Goal: Information Seeking & Learning: Learn about a topic

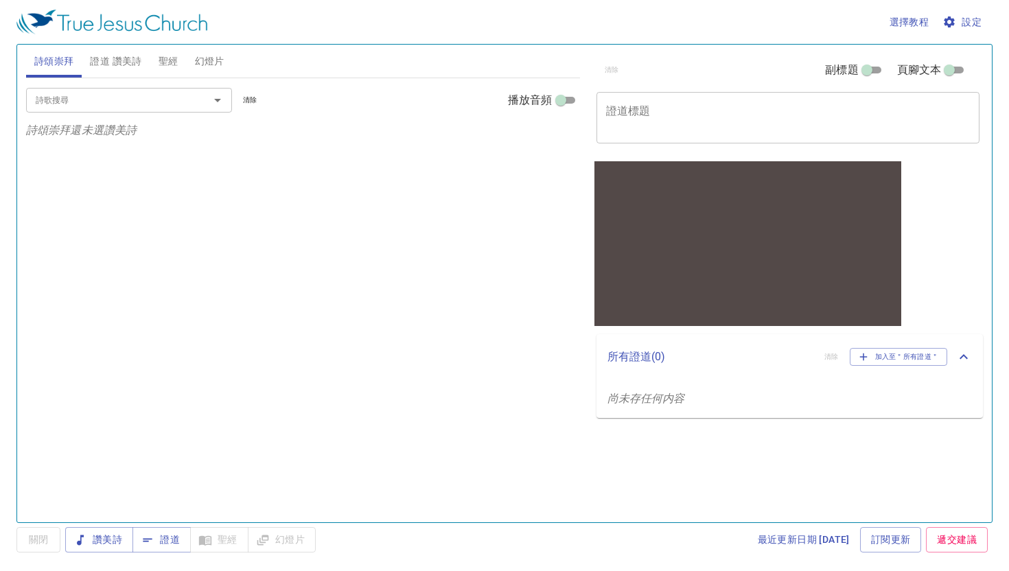
click at [198, 102] on div at bounding box center [208, 100] width 36 height 19
click at [217, 102] on icon "Open" at bounding box center [217, 100] width 7 height 3
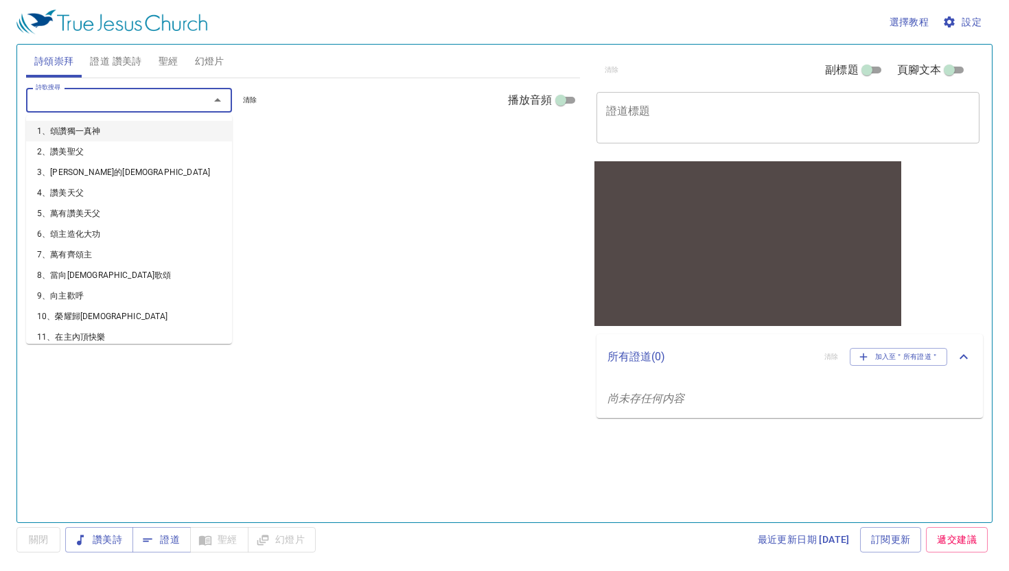
click at [200, 134] on li "1、頌讚獨一真神" at bounding box center [129, 131] width 206 height 21
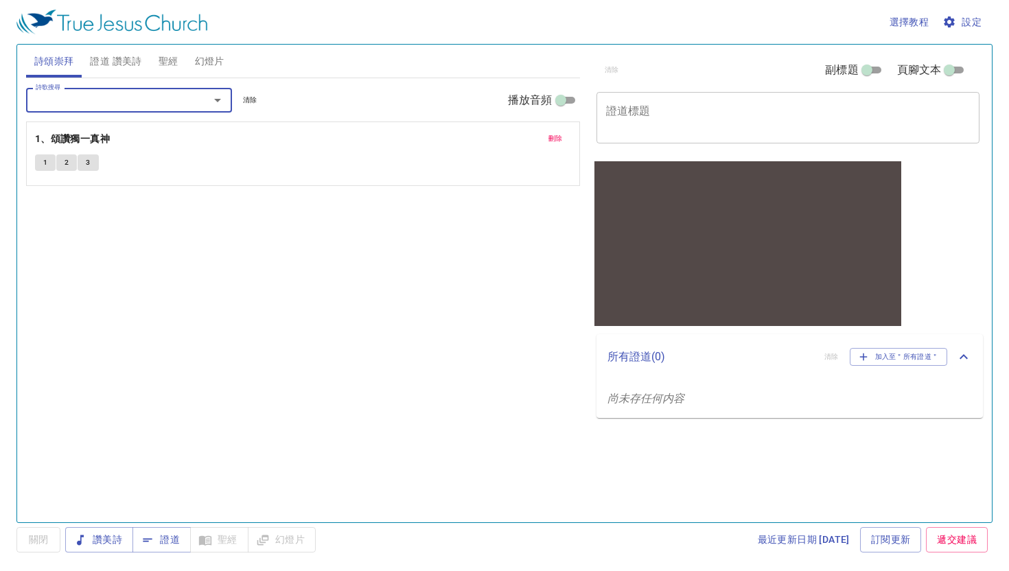
click at [49, 161] on button "1" at bounding box center [45, 163] width 21 height 16
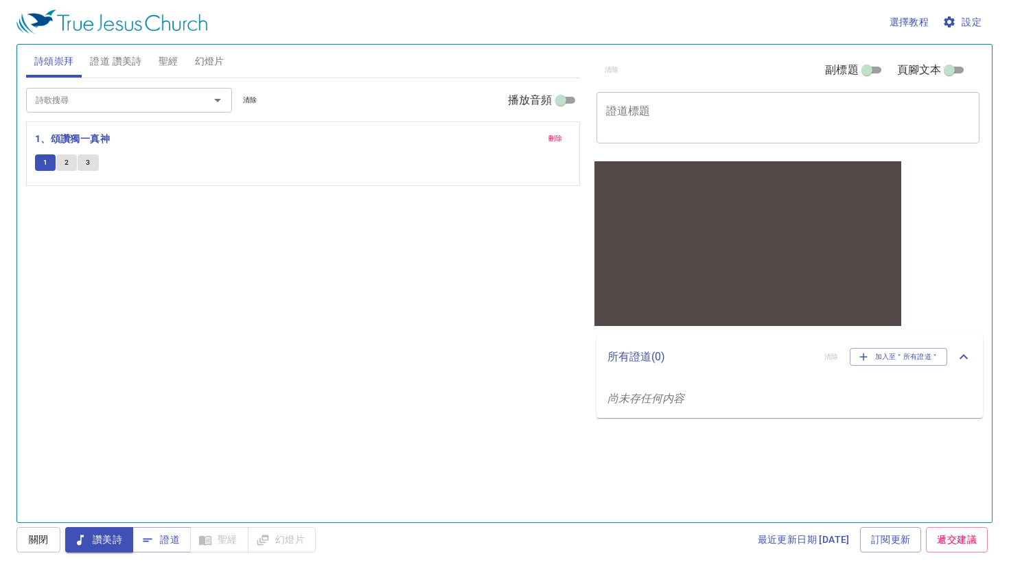
click at [64, 163] on button "2" at bounding box center [66, 163] width 21 height 16
click at [54, 161] on button "1" at bounding box center [45, 163] width 21 height 16
click at [67, 159] on span "2" at bounding box center [67, 163] width 4 height 12
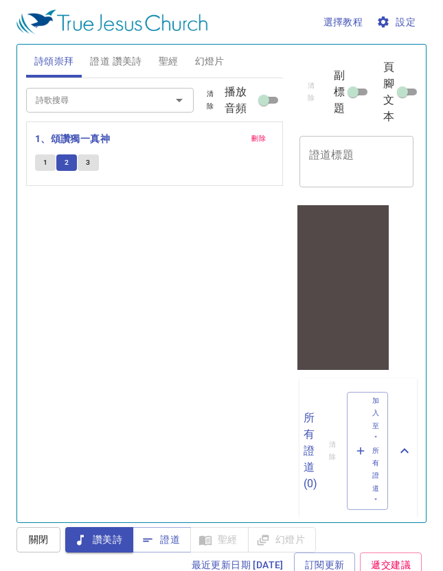
click at [85, 163] on button "3" at bounding box center [88, 163] width 21 height 16
click at [69, 163] on button "2" at bounding box center [66, 163] width 21 height 16
click at [47, 161] on button "1" at bounding box center [45, 163] width 21 height 16
click at [274, 102] on input "播放音頻" at bounding box center [263, 103] width 49 height 16
checkbox input "true"
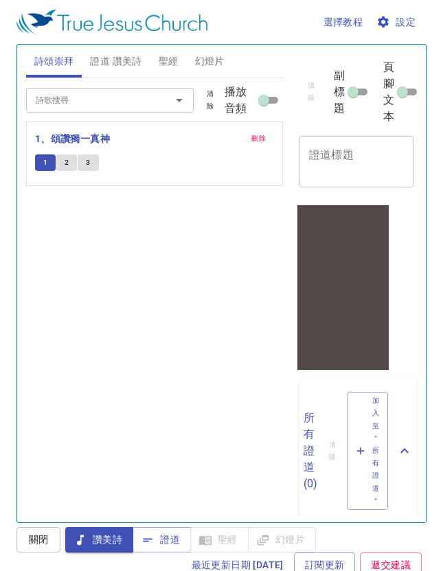
select select "1"
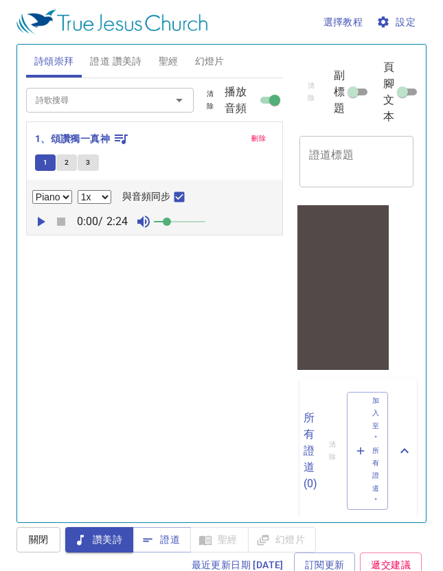
click at [54, 203] on select "Piano" at bounding box center [52, 197] width 40 height 14
click at [38, 216] on icon "button" at bounding box center [40, 222] width 16 height 16
click at [69, 165] on button "2" at bounding box center [66, 163] width 21 height 16
checkbox input "false"
click at [45, 166] on span "1" at bounding box center [45, 163] width 4 height 12
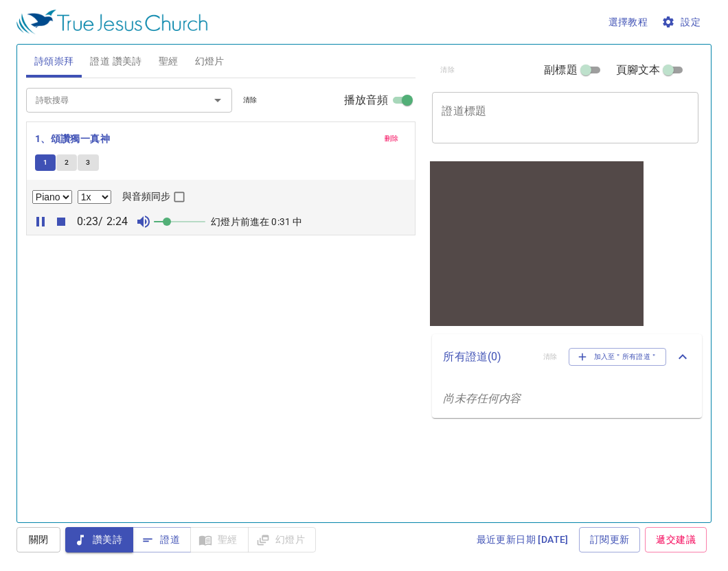
click at [176, 53] on span "聖經" at bounding box center [169, 61] width 20 height 17
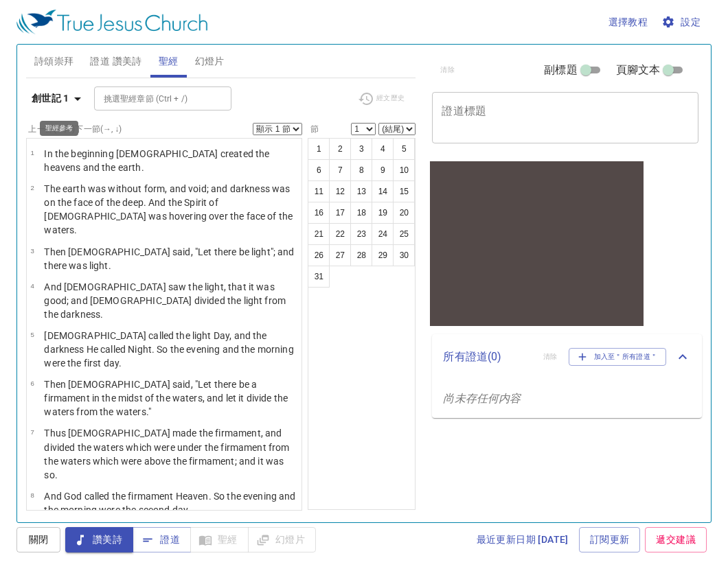
click at [58, 98] on b "創世記 1" at bounding box center [51, 98] width 38 height 17
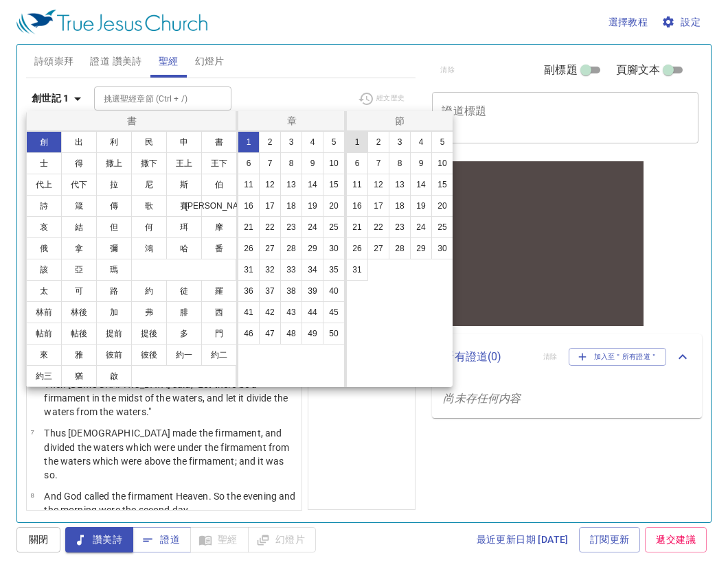
click at [353, 142] on button "1" at bounding box center [357, 142] width 22 height 22
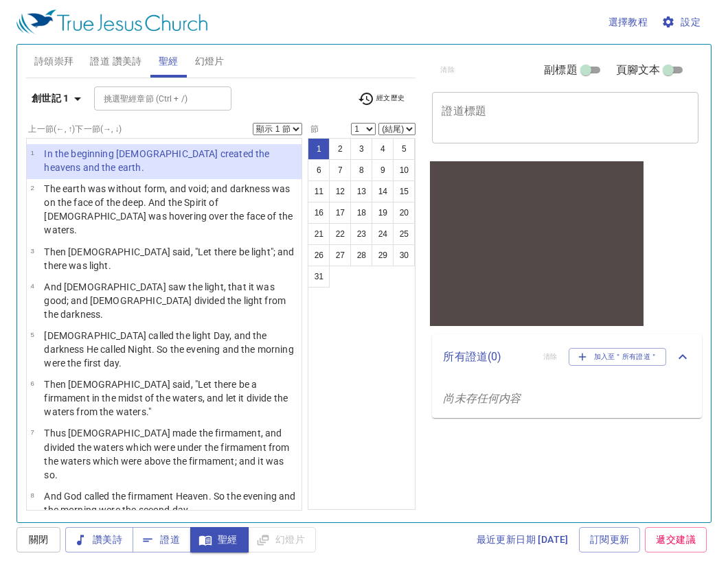
click at [692, 20] on span "設定" at bounding box center [682, 22] width 36 height 17
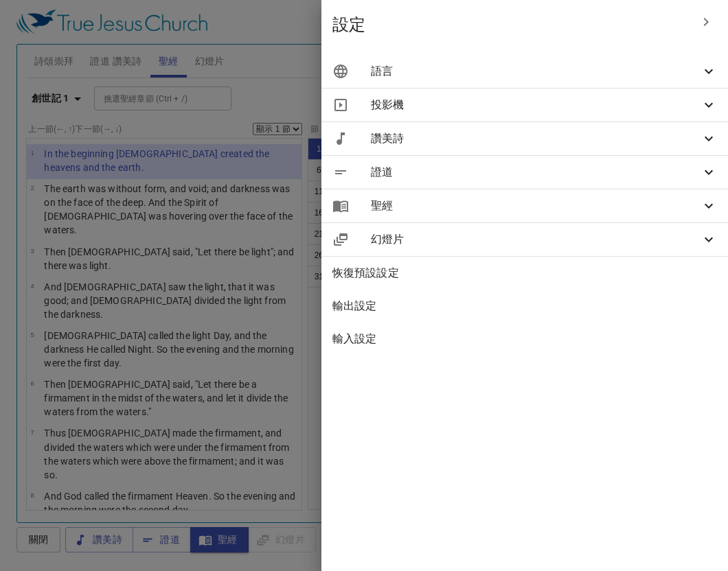
click at [422, 200] on span "聖經" at bounding box center [536, 206] width 330 height 16
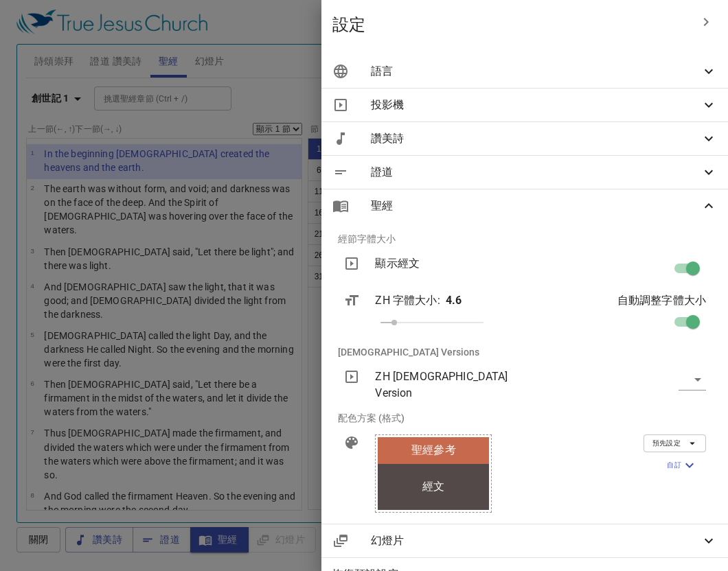
click at [692, 377] on body "選擇教程 設定 詩頌崇拜 證道 讚美詩 聖經 幻燈片 詩歌搜尋 詩歌搜尋 清除 播放音頻 刪除 1、頌讚獨一真神 1 2 3 Piano 0.6x 0.7x …" at bounding box center [364, 285] width 728 height 571
click at [652, 382] on li "和合本繁體中文 (CUV-T)" at bounding box center [645, 379] width 141 height 25
type input "cuv-t"
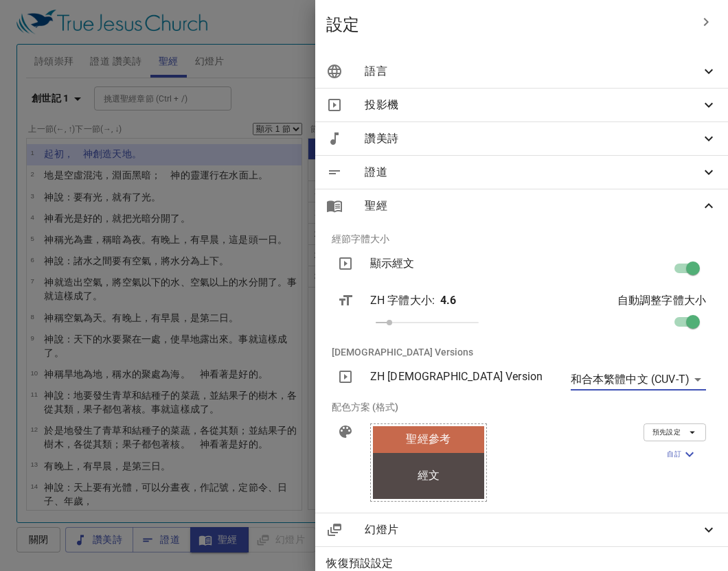
click at [277, 34] on div at bounding box center [364, 285] width 728 height 571
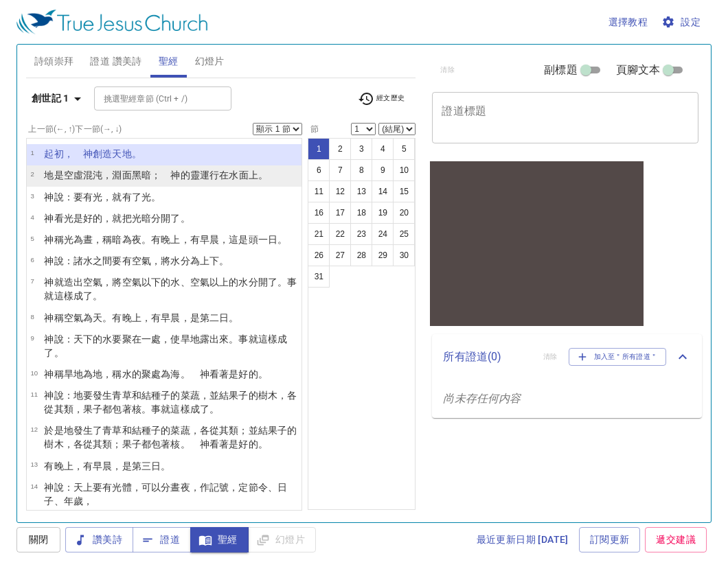
click at [233, 185] on li "2 地 是 空虛 混沌 ，淵 面 黑暗 ；　神 的靈 運行 在水 面 上 。" at bounding box center [164, 175] width 275 height 21
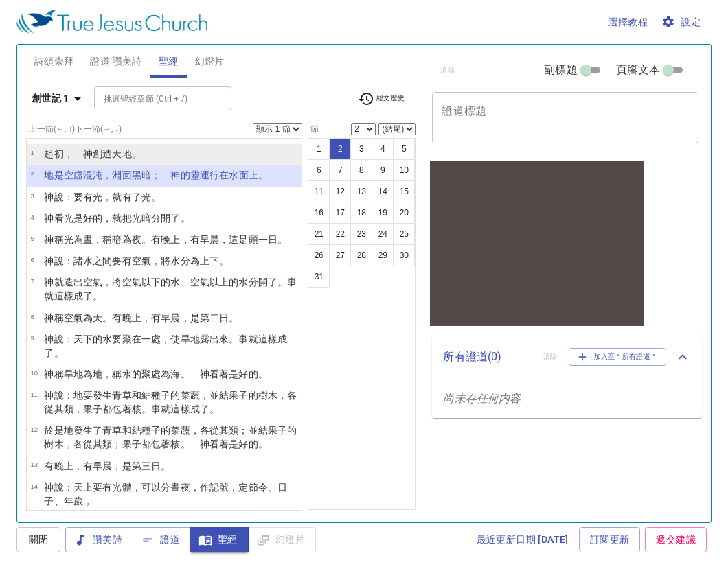
click at [250, 157] on li "1 ﻿起初 ，　神 創造 天 地 。" at bounding box center [164, 154] width 275 height 21
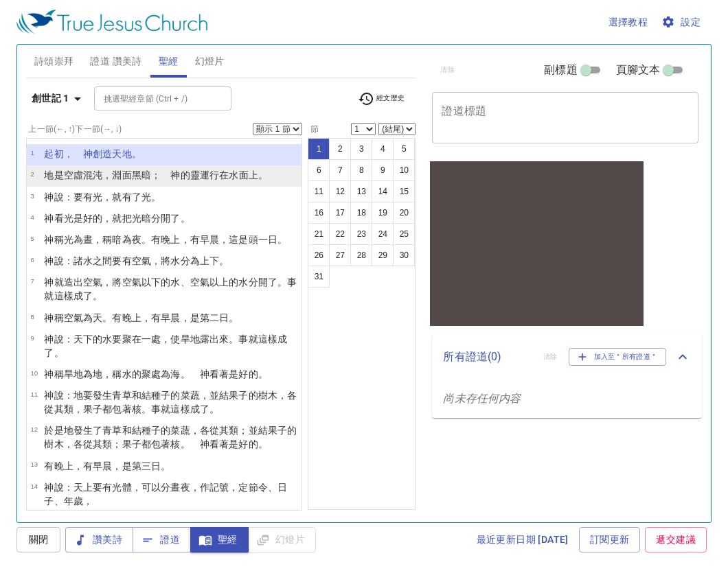
click at [251, 174] on wh6440 "上 。" at bounding box center [258, 175] width 19 height 11
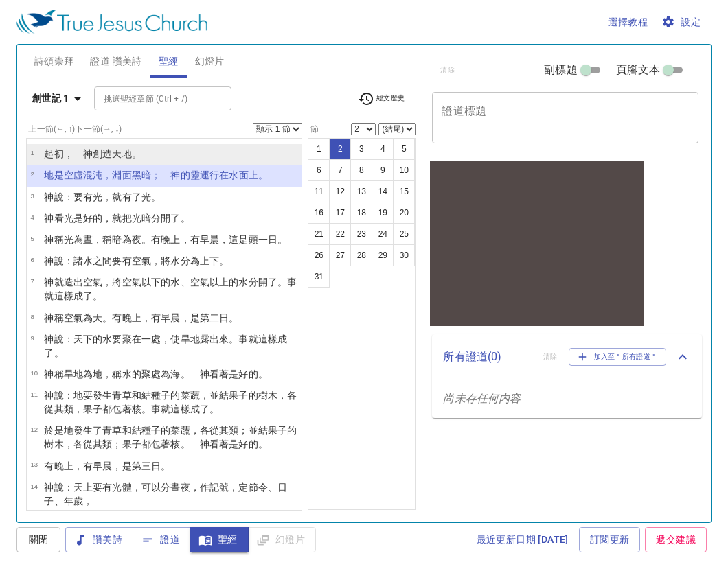
click at [237, 153] on li "1 ﻿起初 ，　神 創造 天 地 。" at bounding box center [164, 154] width 275 height 21
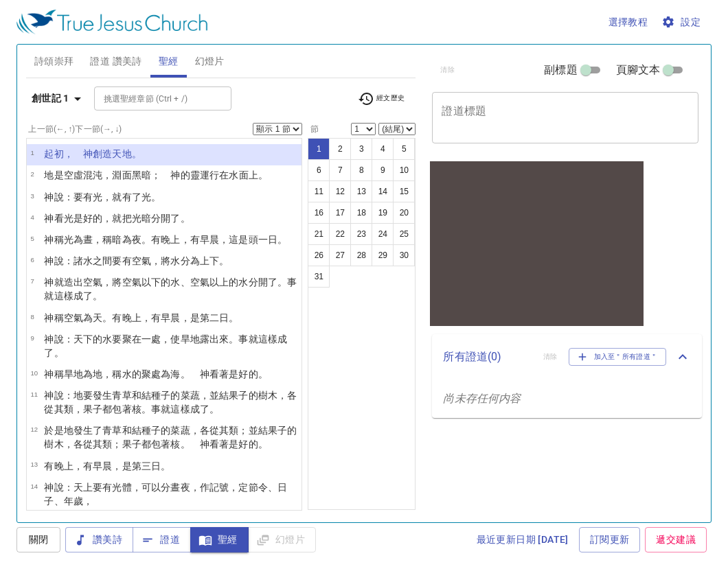
scroll to position [47, 0]
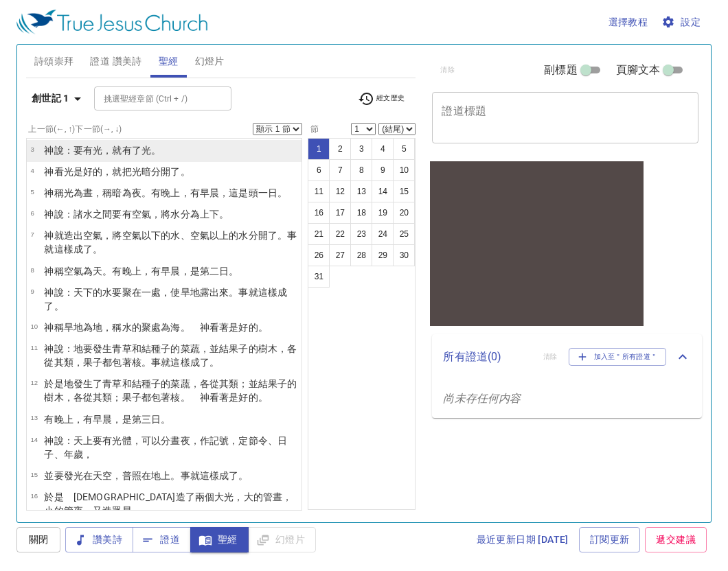
click at [233, 156] on li "3 神 說 ：要有 光 ，就有了光 。" at bounding box center [164, 150] width 275 height 21
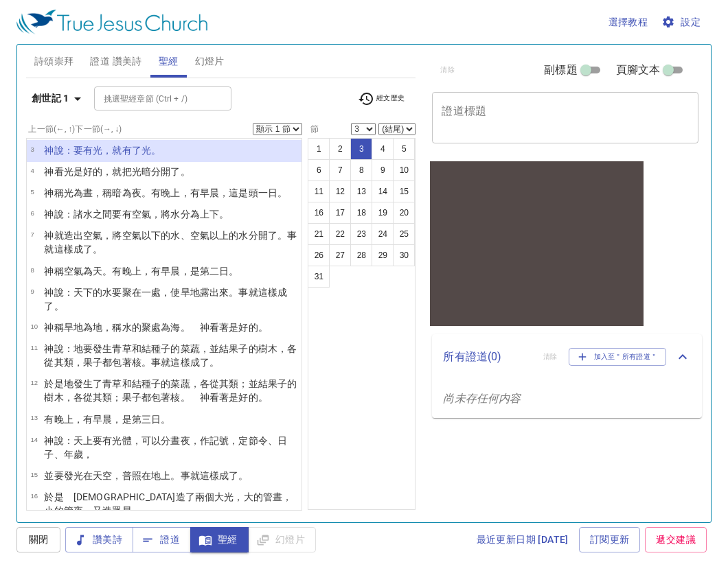
click at [365, 147] on button "3" at bounding box center [361, 149] width 22 height 22
click at [165, 58] on span "聖經" at bounding box center [169, 61] width 20 height 17
click at [389, 100] on span "經文歷史" at bounding box center [381, 99] width 47 height 16
click at [362, 99] on li "創 1:3" at bounding box center [372, 99] width 47 height 22
click at [41, 531] on button "關閉" at bounding box center [38, 539] width 44 height 25
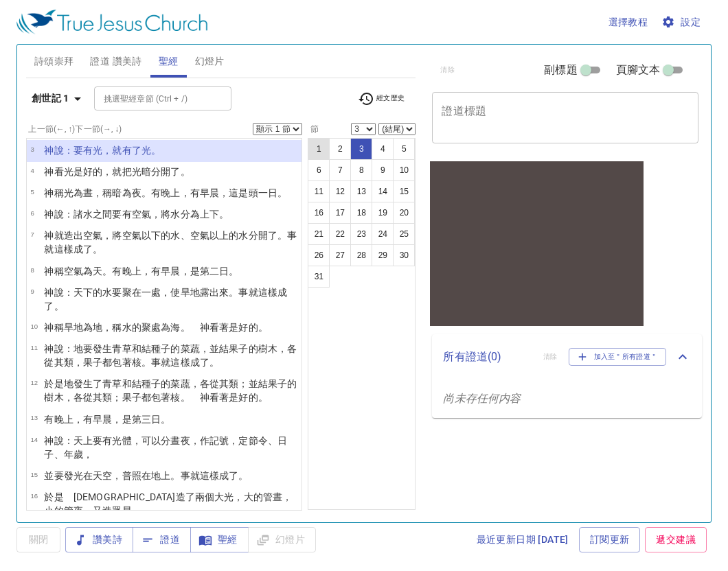
click at [316, 155] on button "1" at bounding box center [319, 149] width 22 height 22
select select "1"
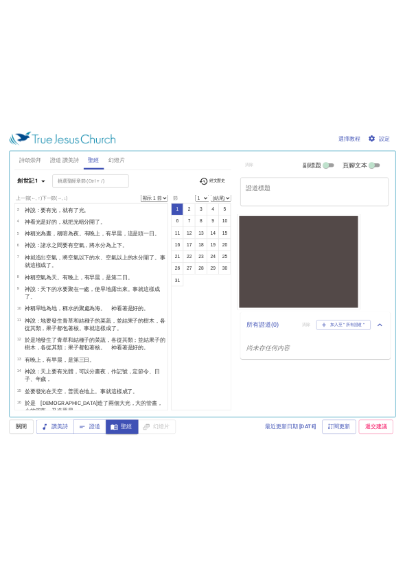
scroll to position [0, 0]
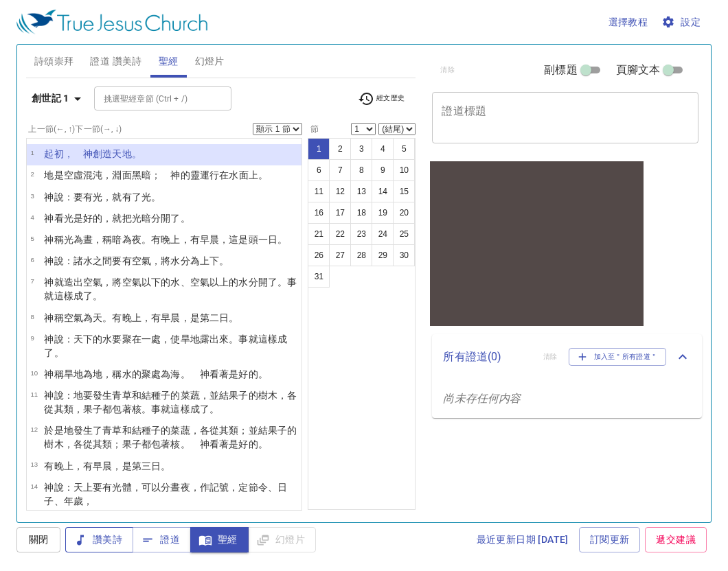
click at [102, 542] on span "讚美詩" at bounding box center [99, 540] width 46 height 17
click at [44, 540] on span "關閉" at bounding box center [38, 540] width 22 height 17
click at [206, 551] on button "聖經" at bounding box center [219, 539] width 58 height 25
click at [112, 58] on span "證道 讚美詩" at bounding box center [116, 61] width 52 height 17
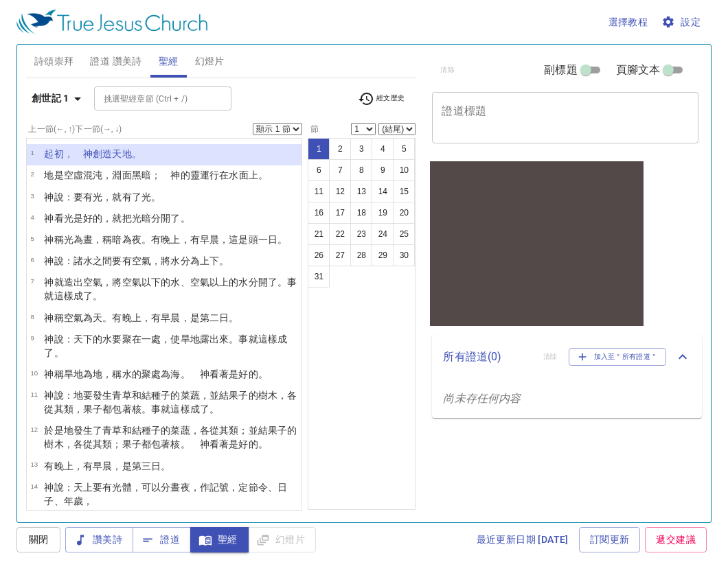
click at [112, 58] on span "證道 讚美詩" at bounding box center [116, 61] width 52 height 17
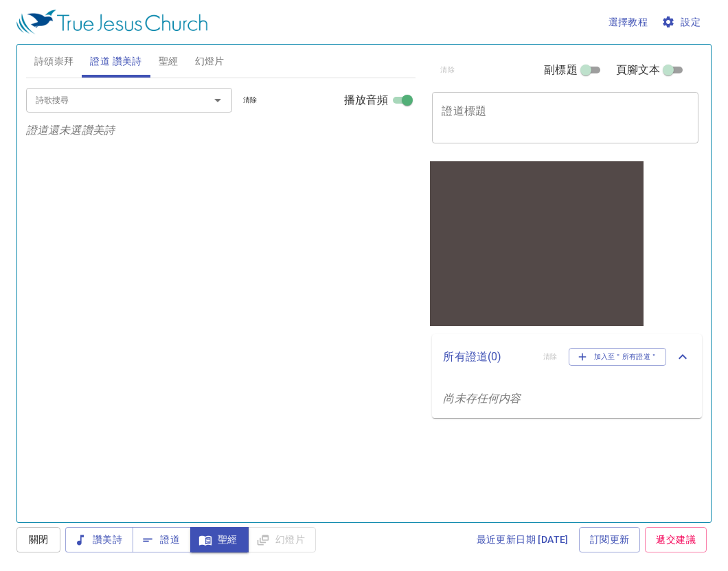
click at [399, 107] on input "播放音頻" at bounding box center [406, 103] width 49 height 16
checkbox input "false"
click at [52, 71] on button "詩頌崇拜" at bounding box center [54, 61] width 56 height 33
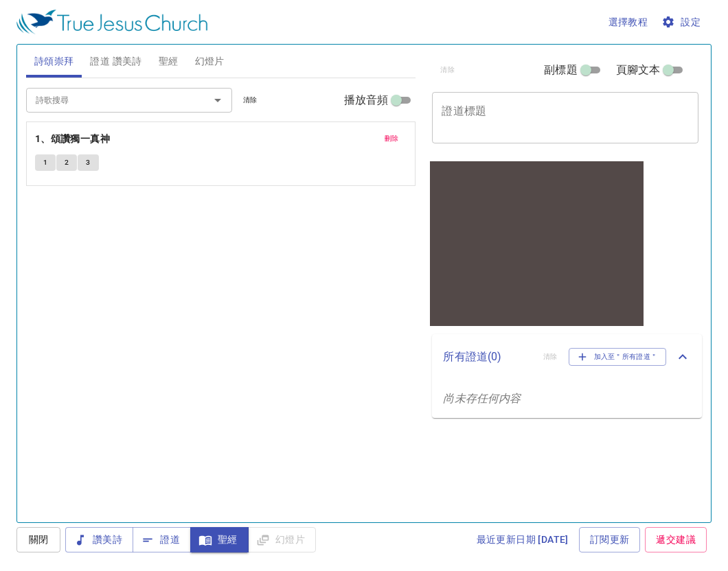
click at [105, 64] on span "證道 讚美詩" at bounding box center [116, 61] width 52 height 17
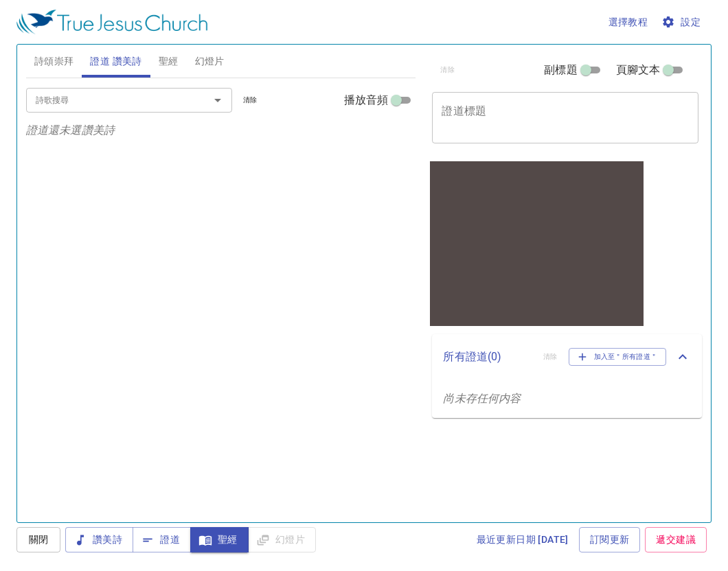
click at [60, 61] on span "詩頌崇拜" at bounding box center [54, 61] width 40 height 17
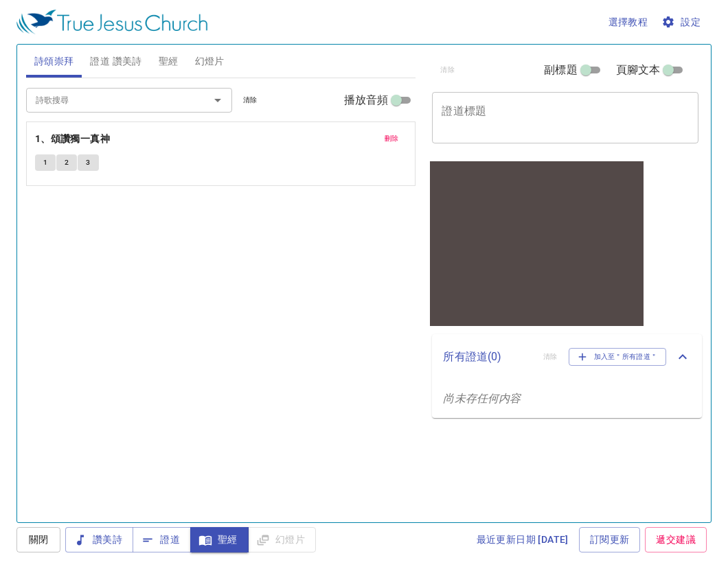
click at [100, 67] on span "證道 讚美詩" at bounding box center [116, 61] width 52 height 17
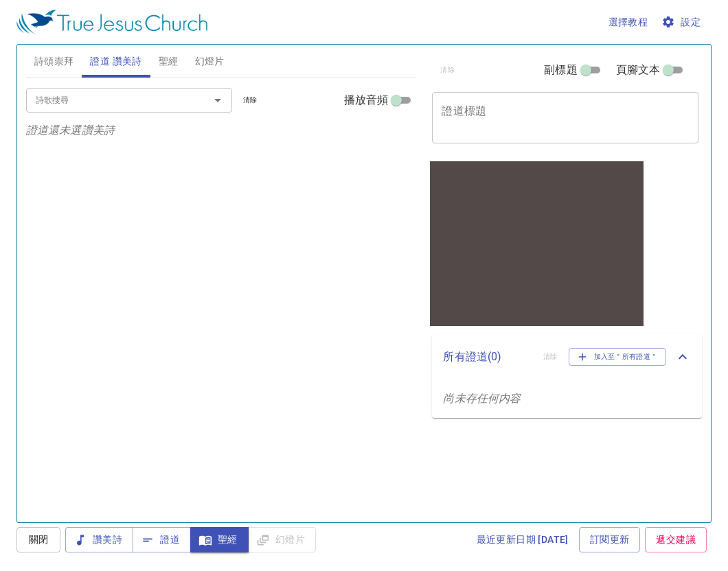
click at [154, 61] on button "聖經" at bounding box center [168, 61] width 36 height 33
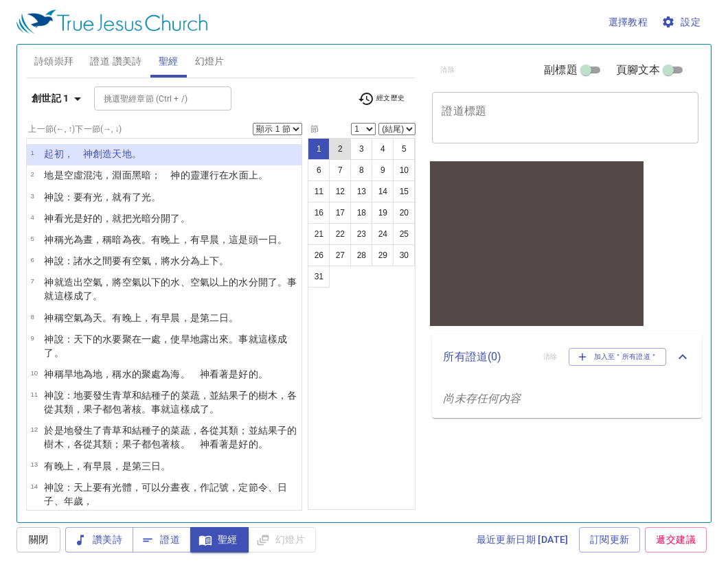
click at [334, 150] on button "2" at bounding box center [340, 149] width 22 height 22
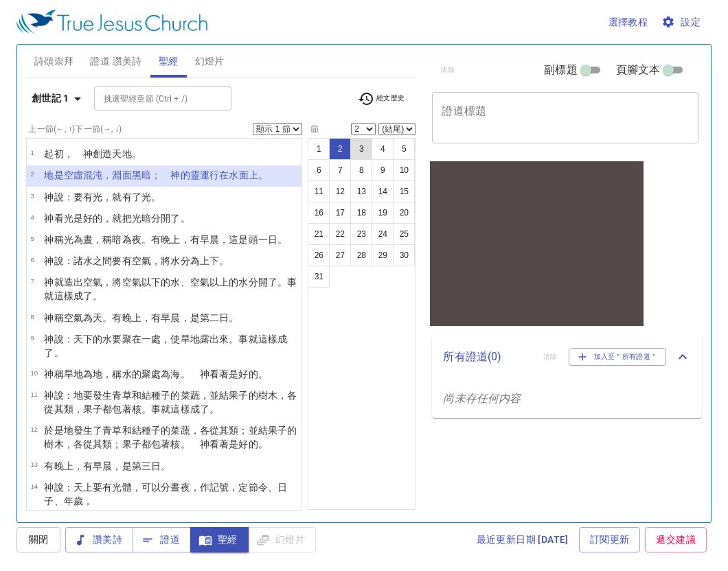
click at [363, 146] on button "3" at bounding box center [361, 149] width 22 height 22
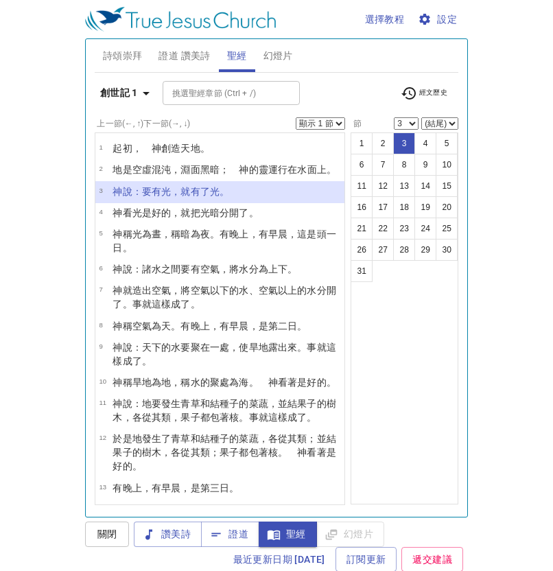
scroll to position [1, 0]
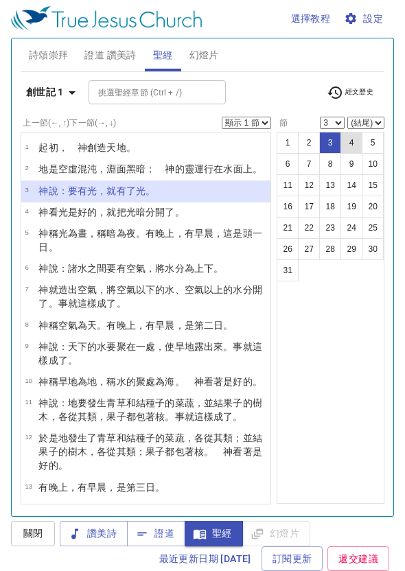
click at [345, 141] on button "4" at bounding box center [352, 143] width 22 height 22
select select "4"
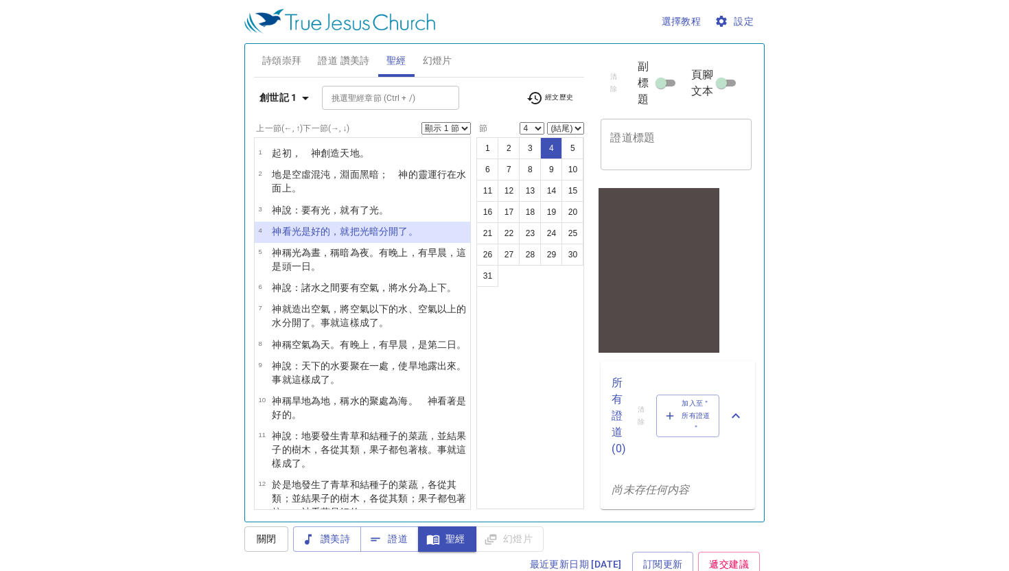
scroll to position [0, 0]
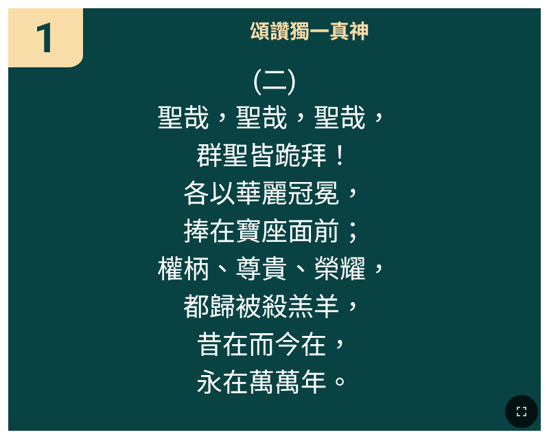
click at [286, 69] on span "(二) 聖哉，[PERSON_NAME]，聖哉， 群聖皆跪拜！ 各以華麗冠冕， 捧在寶座面前； 權柄、尊貴、榮耀， 都歸被殺羔羊， 昔在而今在， 永在萬萬年。" at bounding box center [274, 229] width 235 height 340
